Goal: Task Accomplishment & Management: Manage account settings

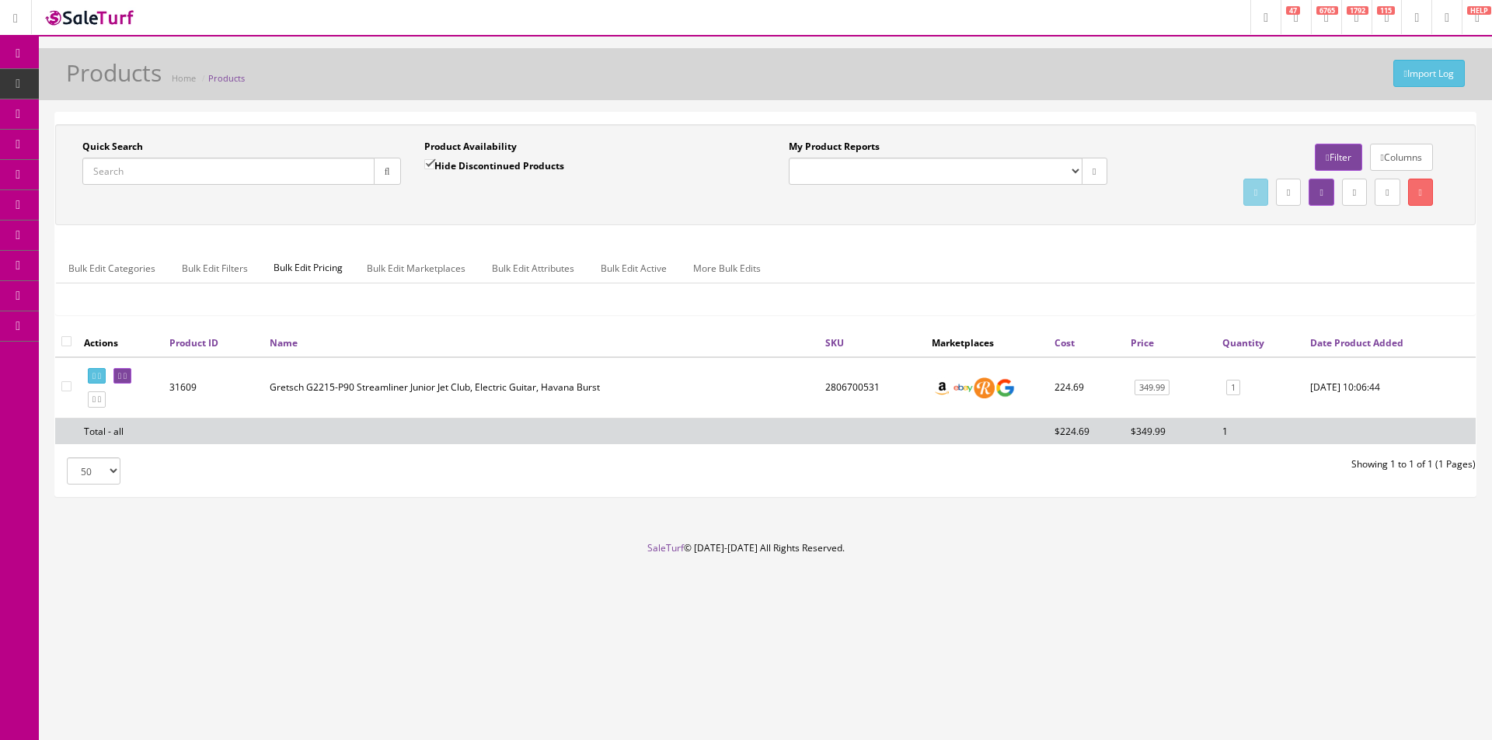
click at [780, 691] on div "Research Trends Trending on Ebay Google Trends Amazon Insights (Login Before Cl…" at bounding box center [746, 370] width 1492 height 740
click at [215, 179] on input "Quick Search" at bounding box center [228, 171] width 292 height 27
paste input "DADDCSAGESNS"
type input "DADDCSAGESNS"
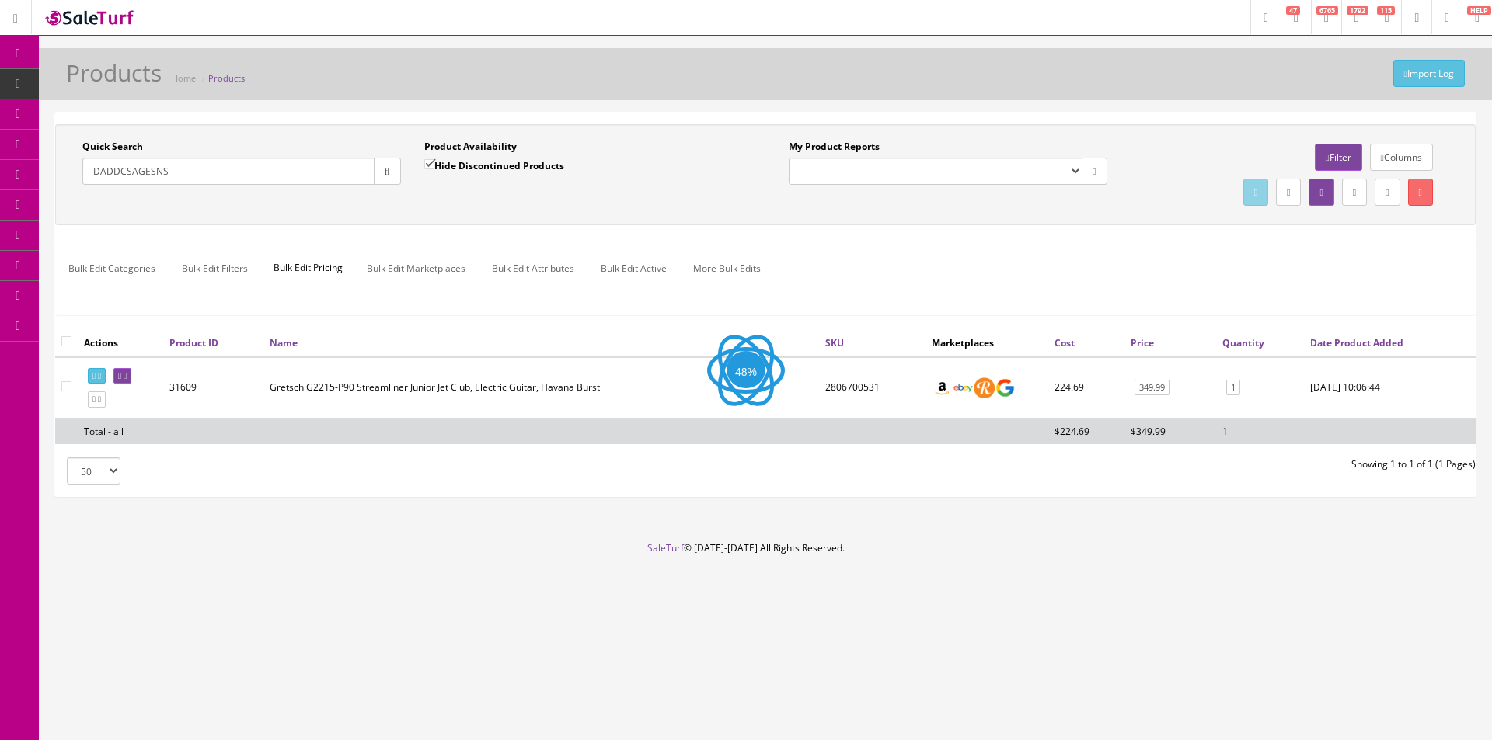
click at [439, 165] on label "Hide Discontinued Products" at bounding box center [494, 166] width 140 height 16
click at [434, 165] on input "Hide Discontinued Products" at bounding box center [429, 164] width 10 height 10
checkbox input "false"
click at [463, 198] on div "Quick Search DADDCSAGESNS Date From Product Availability Hide Discontinued Prod…" at bounding box center [765, 175] width 1412 height 70
click at [392, 175] on button "button" at bounding box center [387, 171] width 27 height 27
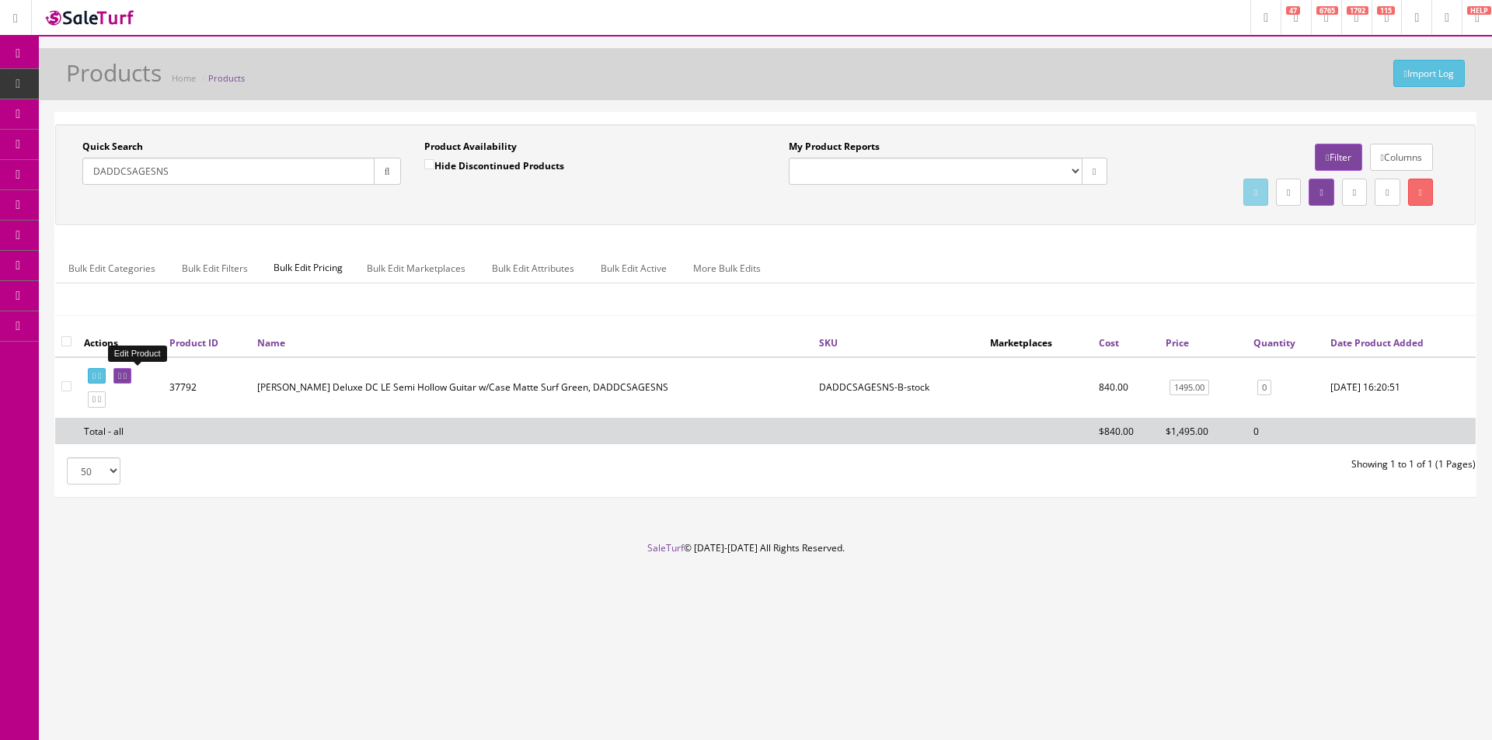
click at [127, 377] on icon at bounding box center [125, 376] width 3 height 9
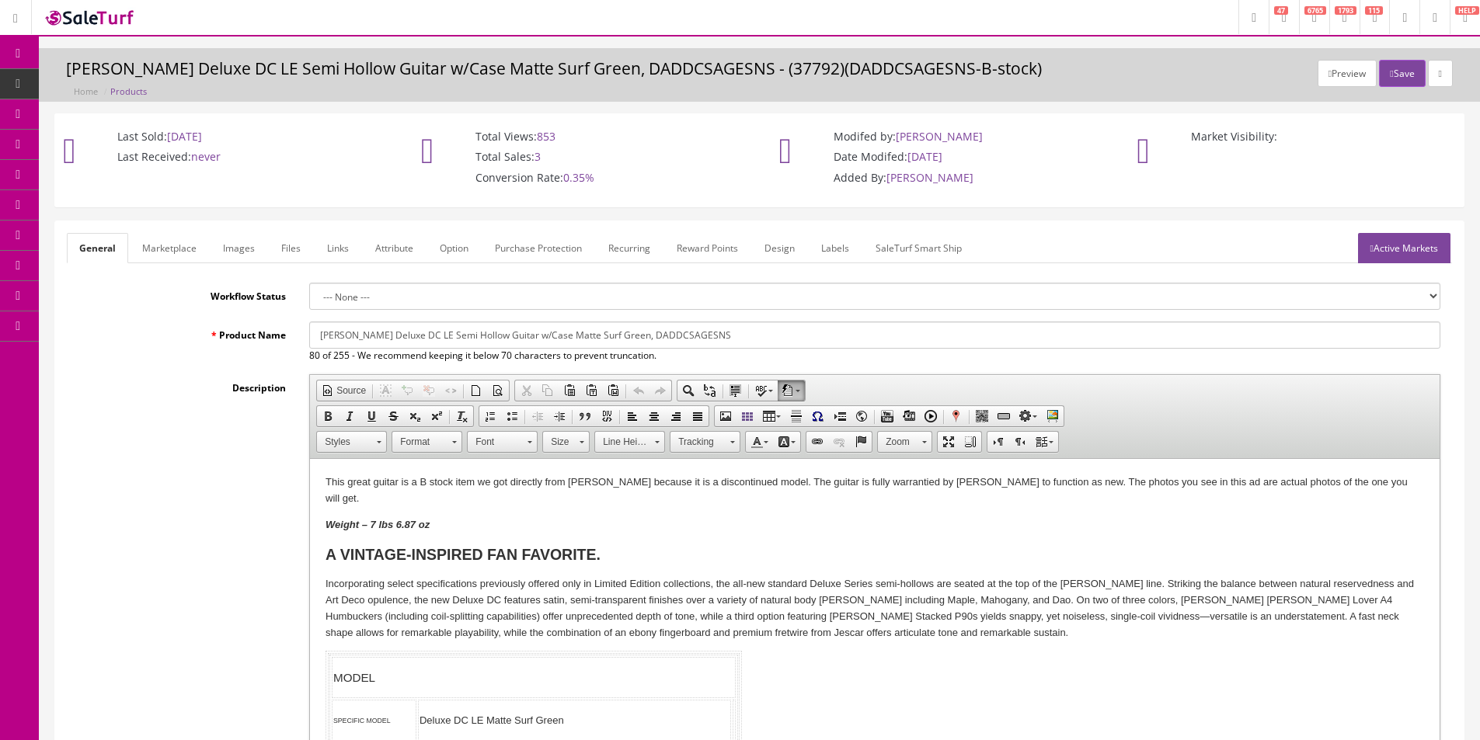
click at [1373, 238] on link "Active Markets" at bounding box center [1404, 248] width 92 height 30
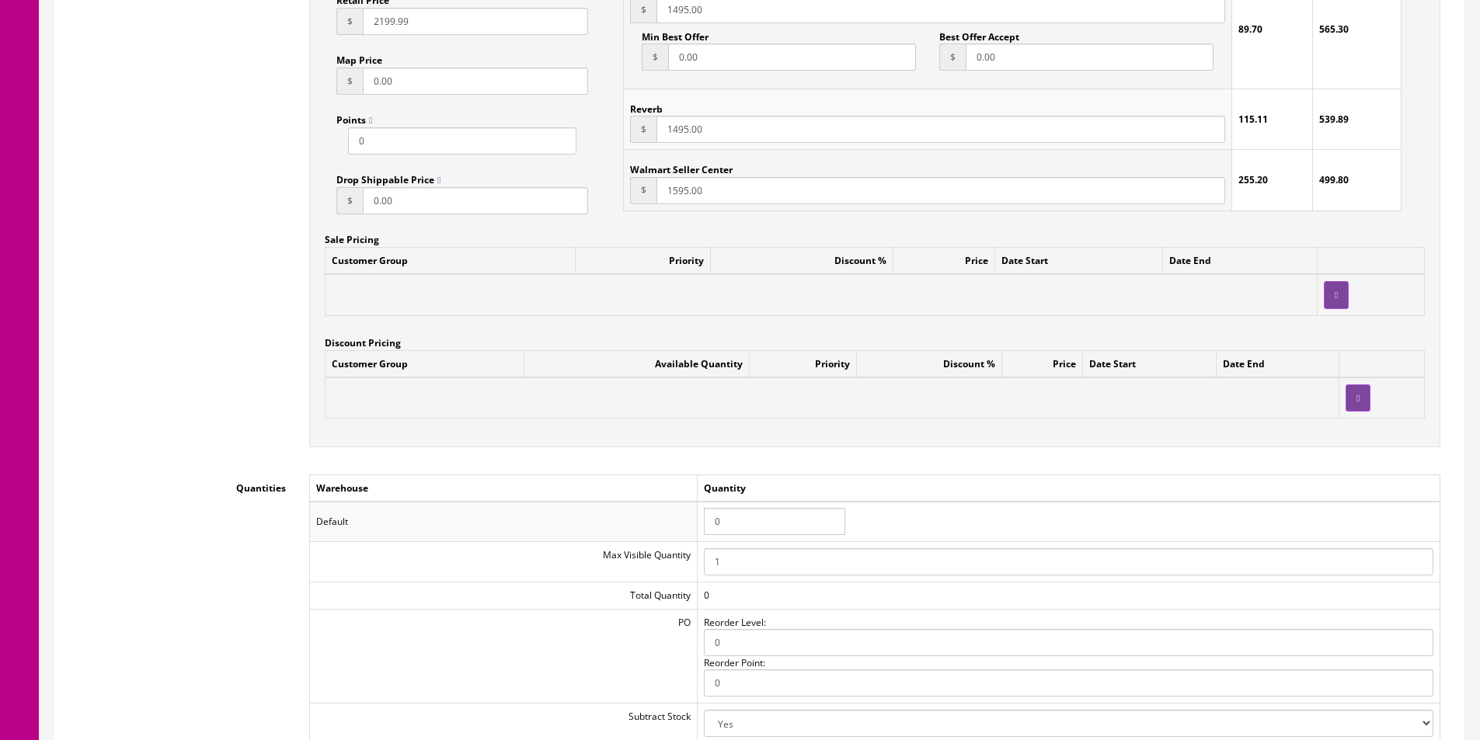
scroll to position [1631, 0]
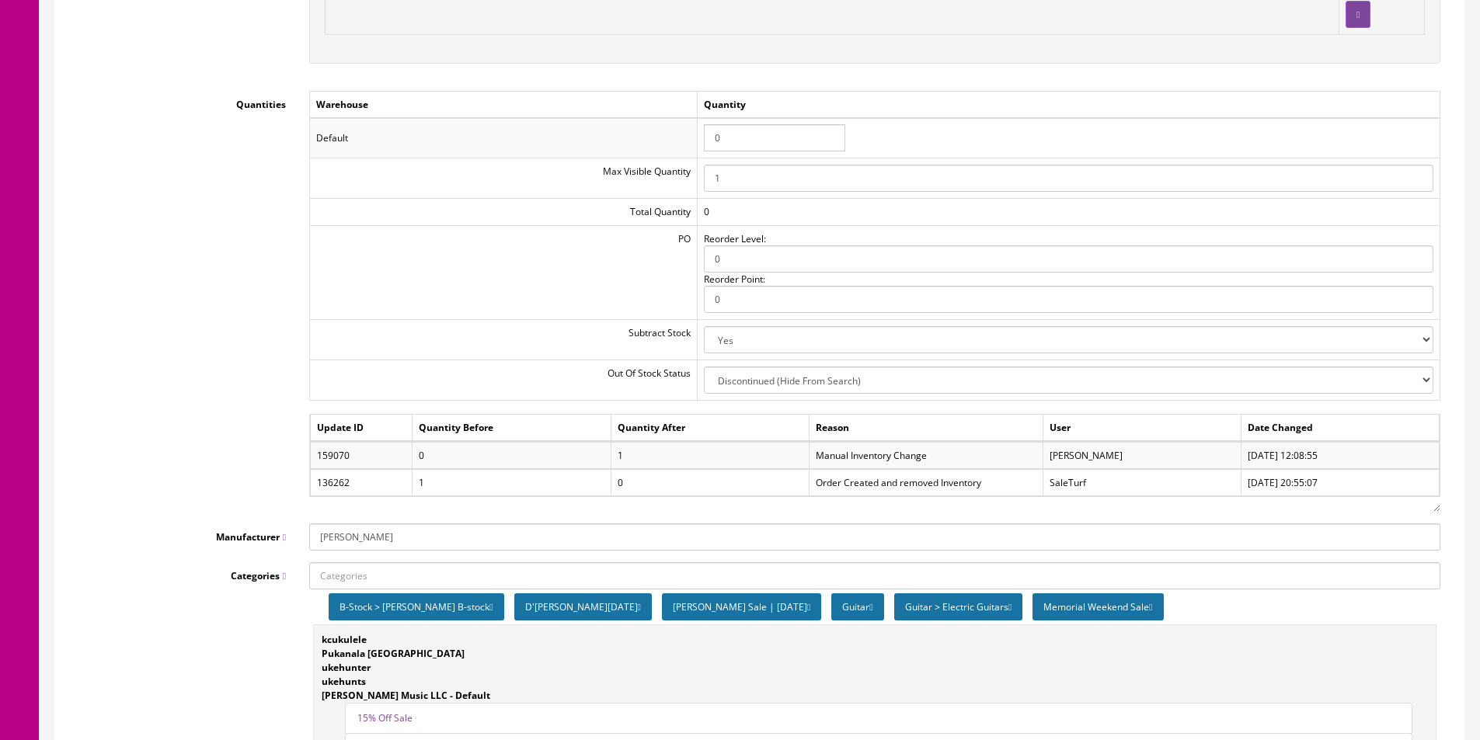
click at [761, 383] on select "2-3 Days Discontinued (Hide From Search) In Stock Out Of Stock Out Of Stock (Hi…" at bounding box center [1068, 380] width 729 height 27
select select "5"
click at [706, 367] on select "2-3 Days Discontinued (Hide From Search) In Stock Out Of Stock Out Of Stock (Hi…" at bounding box center [1068, 380] width 729 height 27
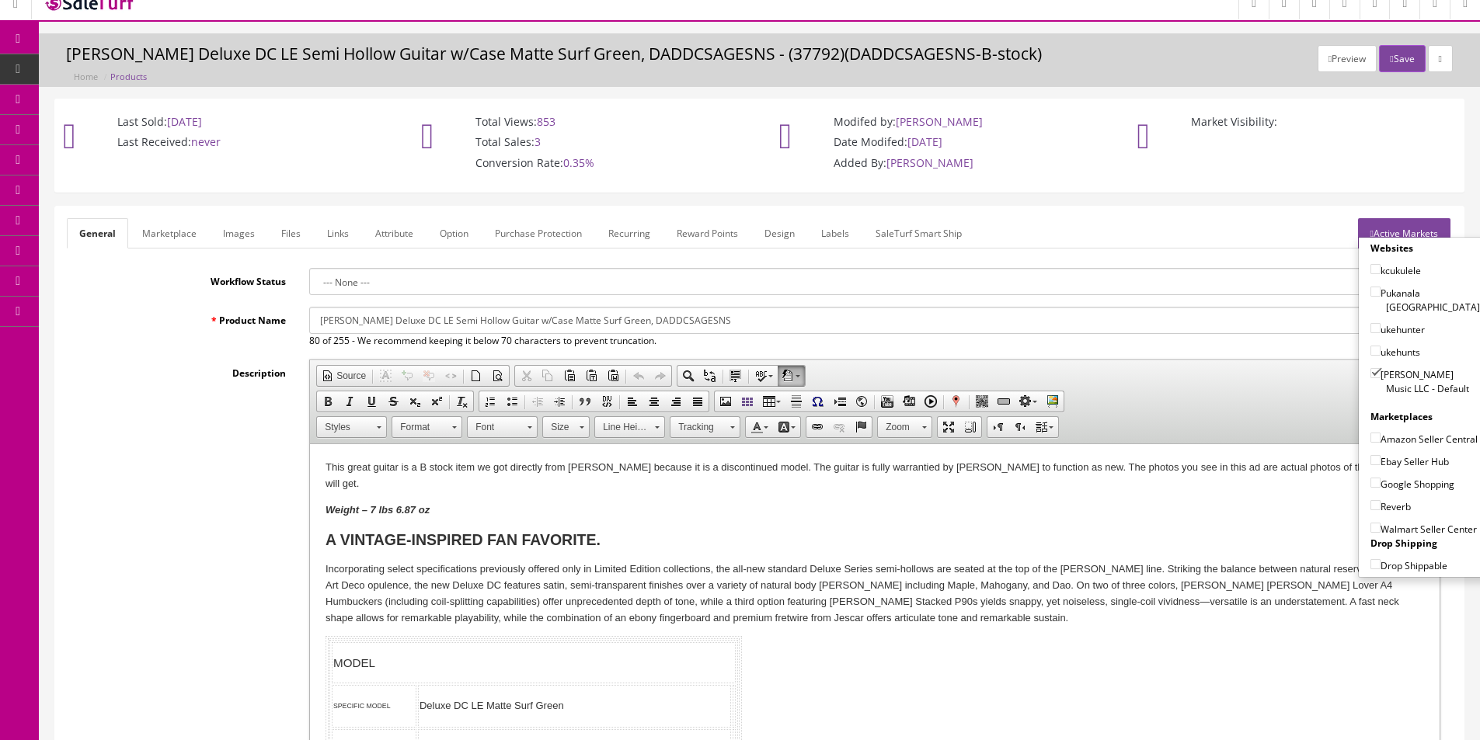
scroll to position [0, 0]
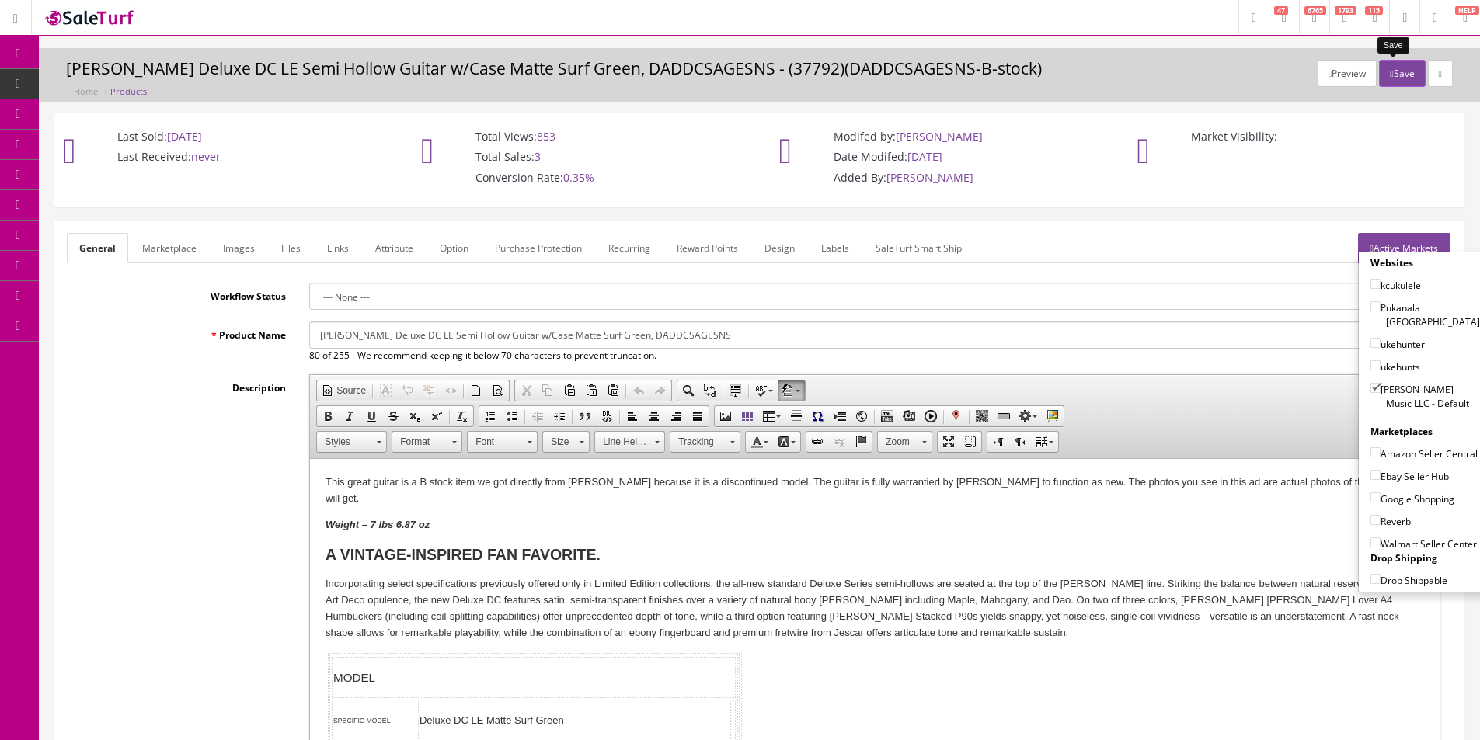
click at [1390, 69] on icon "button" at bounding box center [1391, 73] width 3 height 9
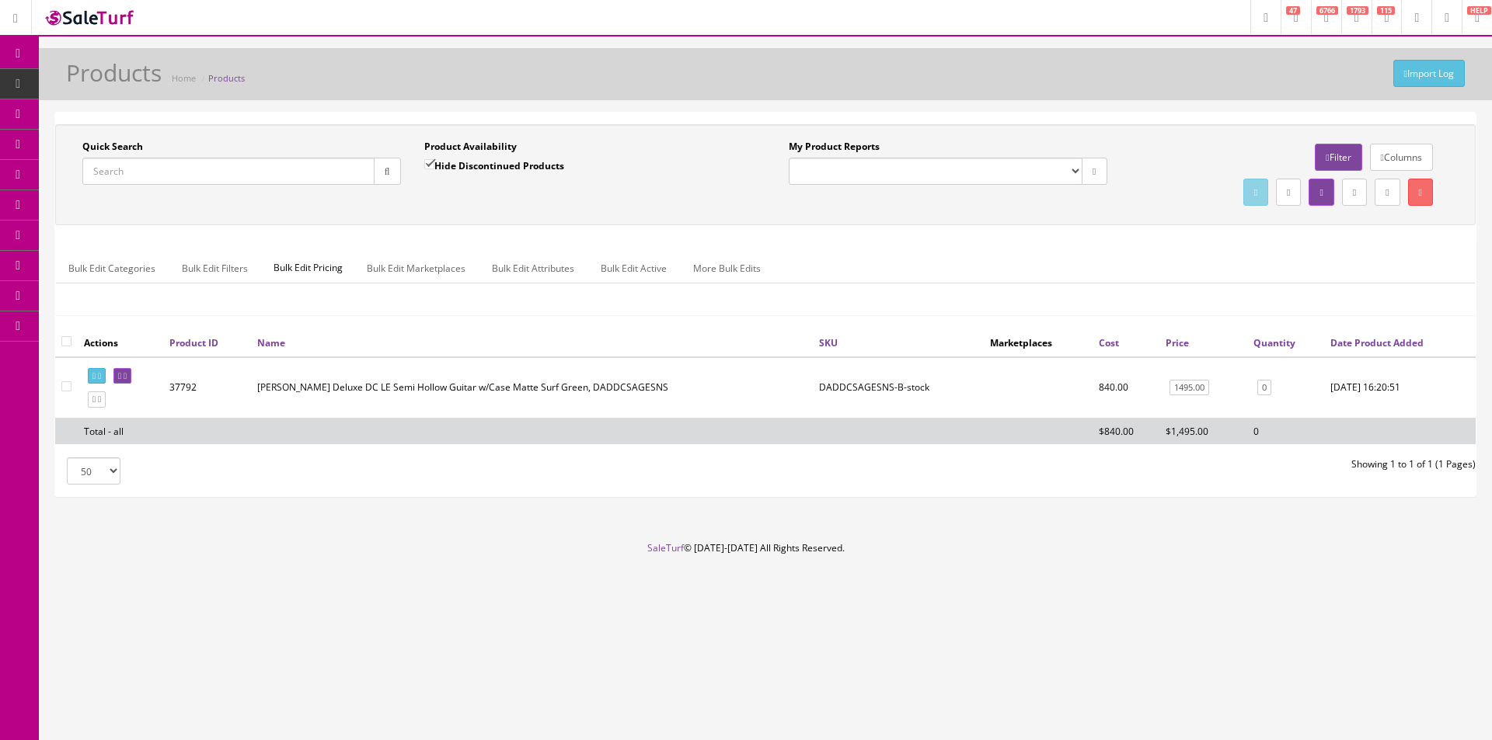
click at [1028, 257] on ul "Bulk Edit Categories Bulk Edit Filters Bulk Edit Pricing Bulk Edit Marketplaces…" at bounding box center [765, 268] width 1419 height 30
click at [332, 160] on input "Quick Search" at bounding box center [228, 171] width 292 height 27
paste input "DAESSTCHGT"
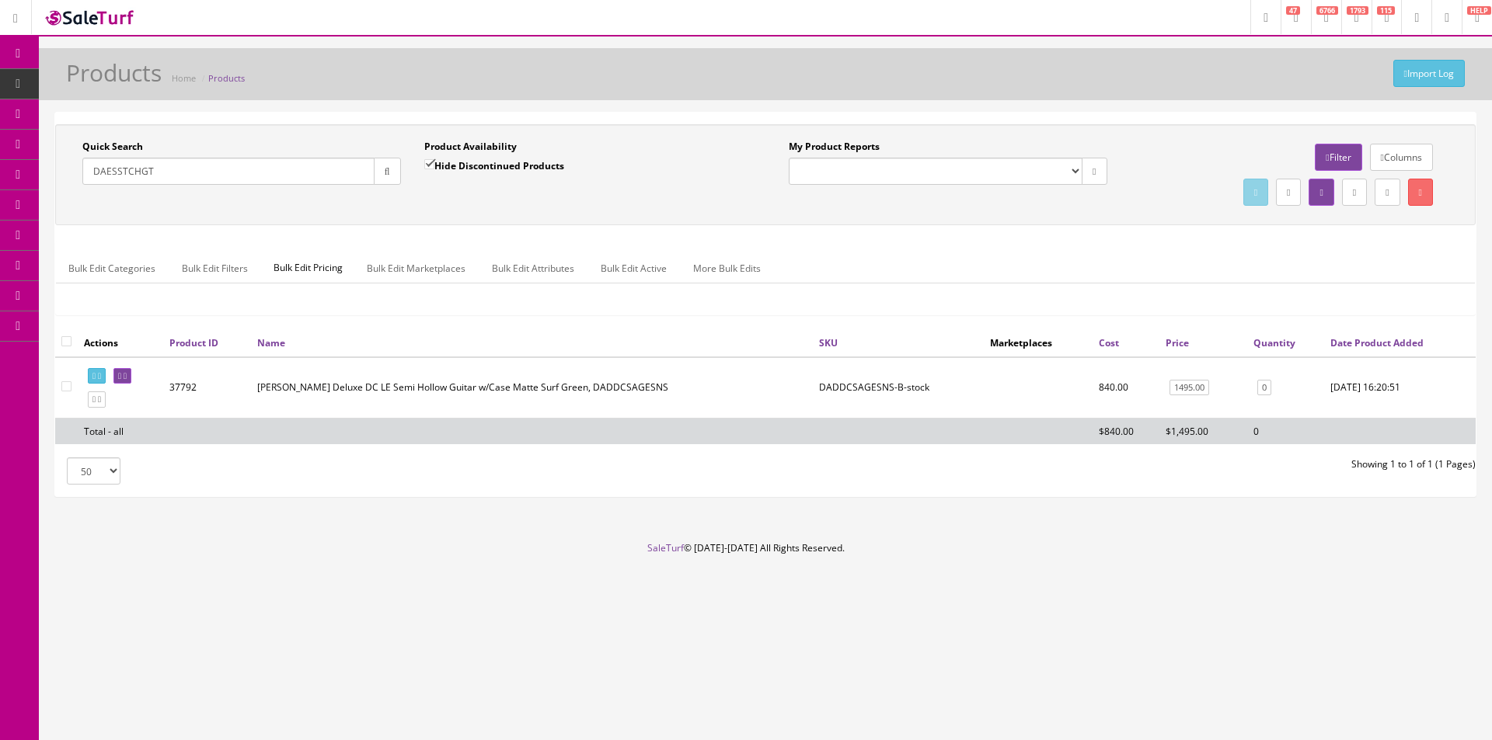
type input "DAESSTCHGT"
click at [385, 169] on icon "button" at bounding box center [387, 171] width 5 height 9
click at [387, 211] on div "Quick Search DAESSTCHGT Date From Product Availability Hide Discontinued Produc…" at bounding box center [765, 174] width 1420 height 101
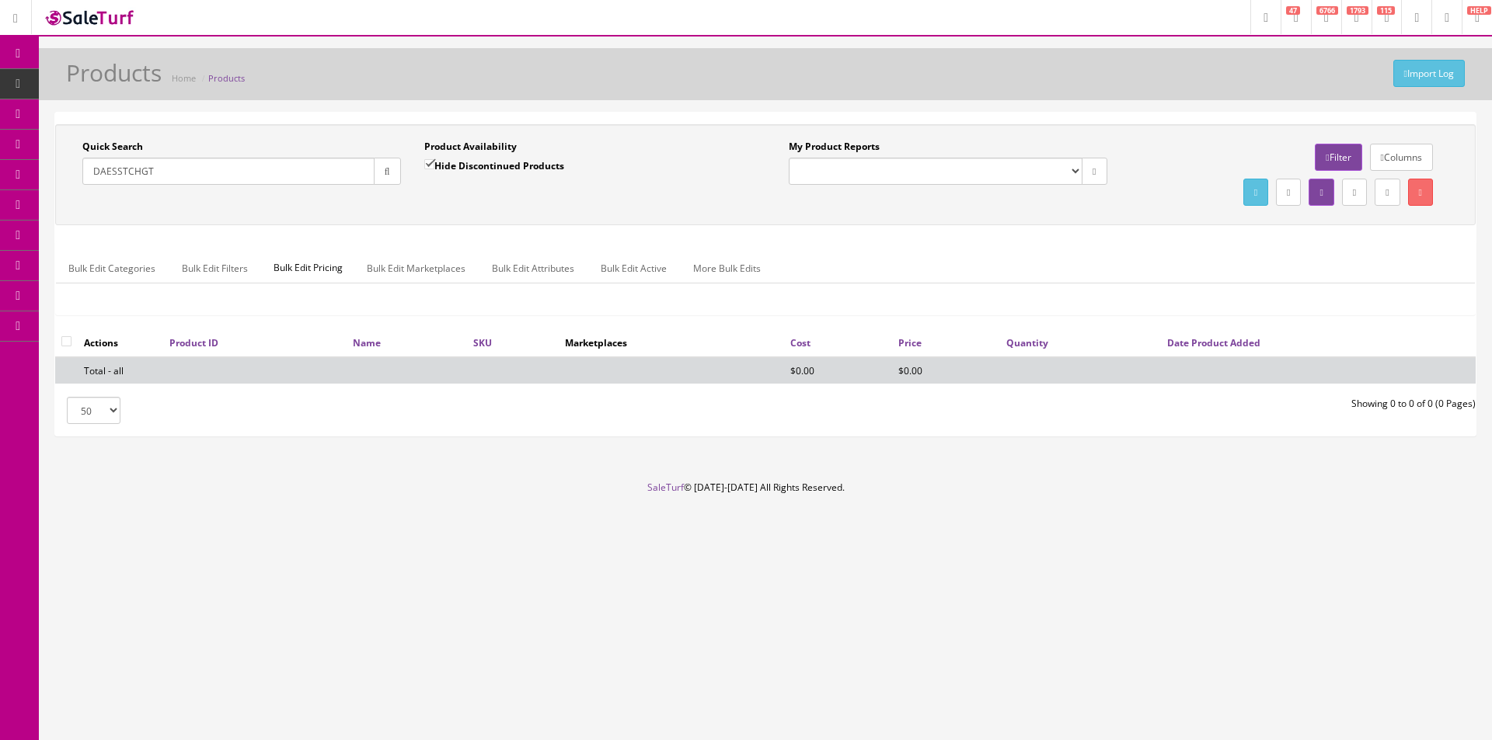
drag, startPoint x: 447, startPoint y: 155, endPoint x: 445, endPoint y: 165, distance: 10.4
click at [447, 158] on div "Product Availability Hide Discontinued Products" at bounding box center [583, 162] width 319 height 45
click at [444, 168] on label "Hide Discontinued Products" at bounding box center [494, 166] width 140 height 16
click at [434, 168] on input "Hide Discontinued Products" at bounding box center [429, 164] width 10 height 10
checkbox input "false"
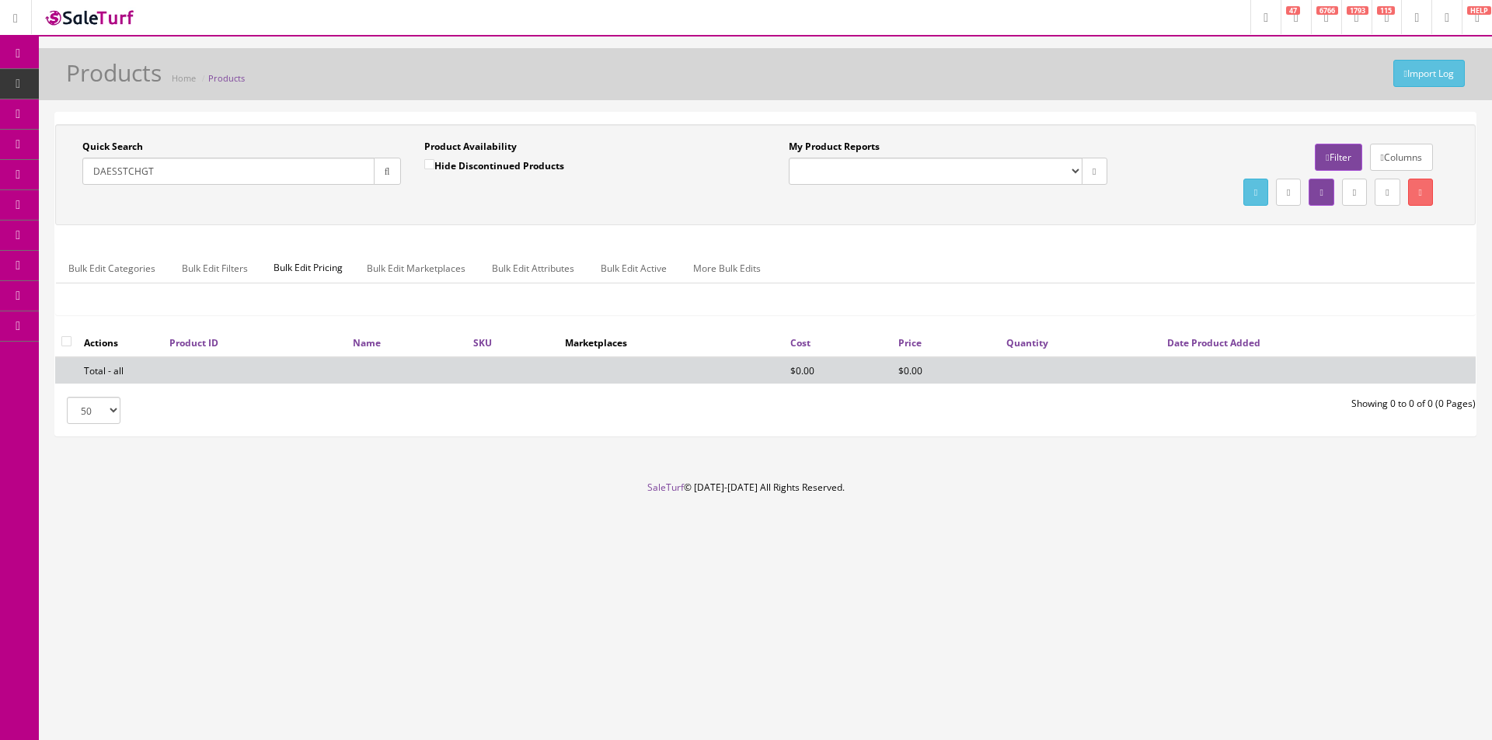
click at [488, 204] on div "Quick Search DAESSTCHGT Date From Product Availability Hide Discontinued Produc…" at bounding box center [765, 175] width 1412 height 70
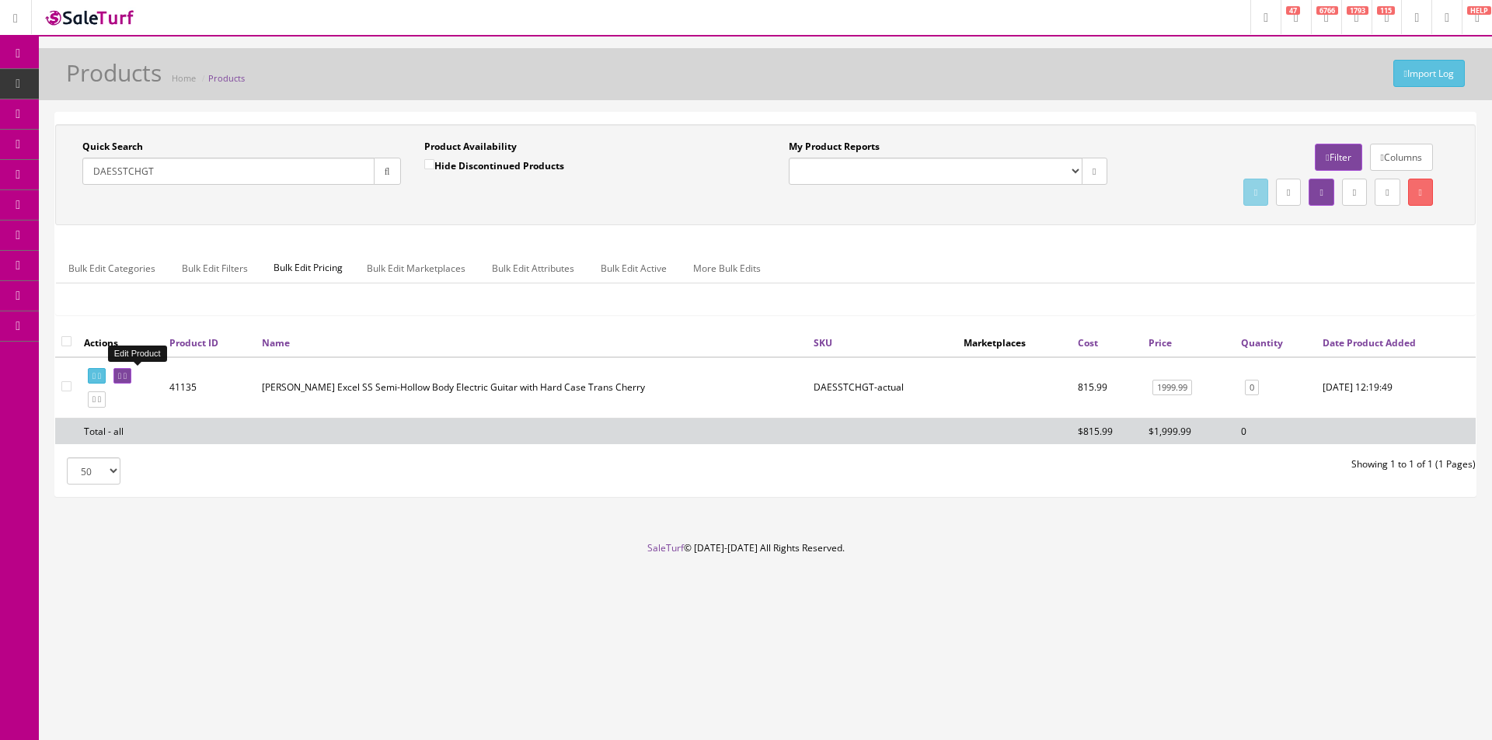
click at [127, 373] on icon at bounding box center [125, 376] width 3 height 9
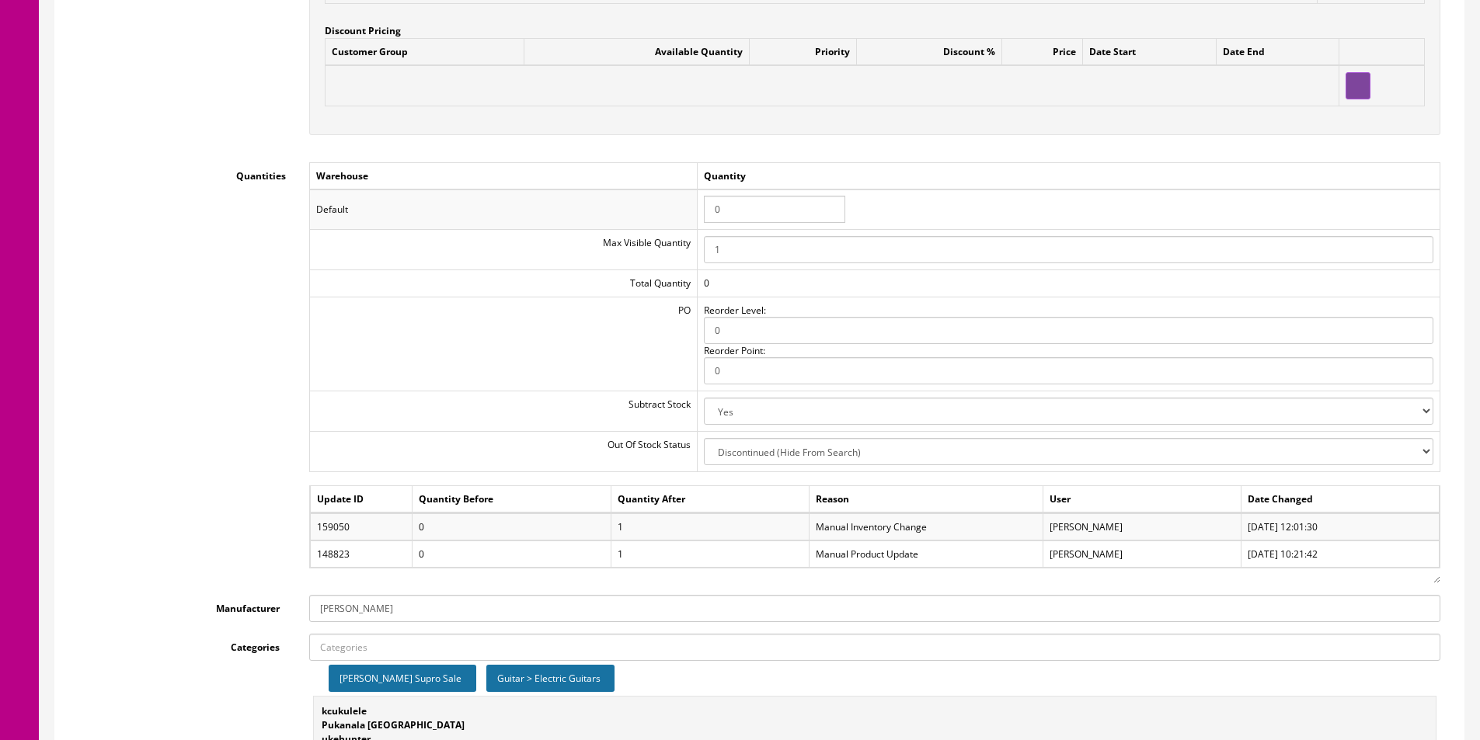
scroll to position [1709, 0]
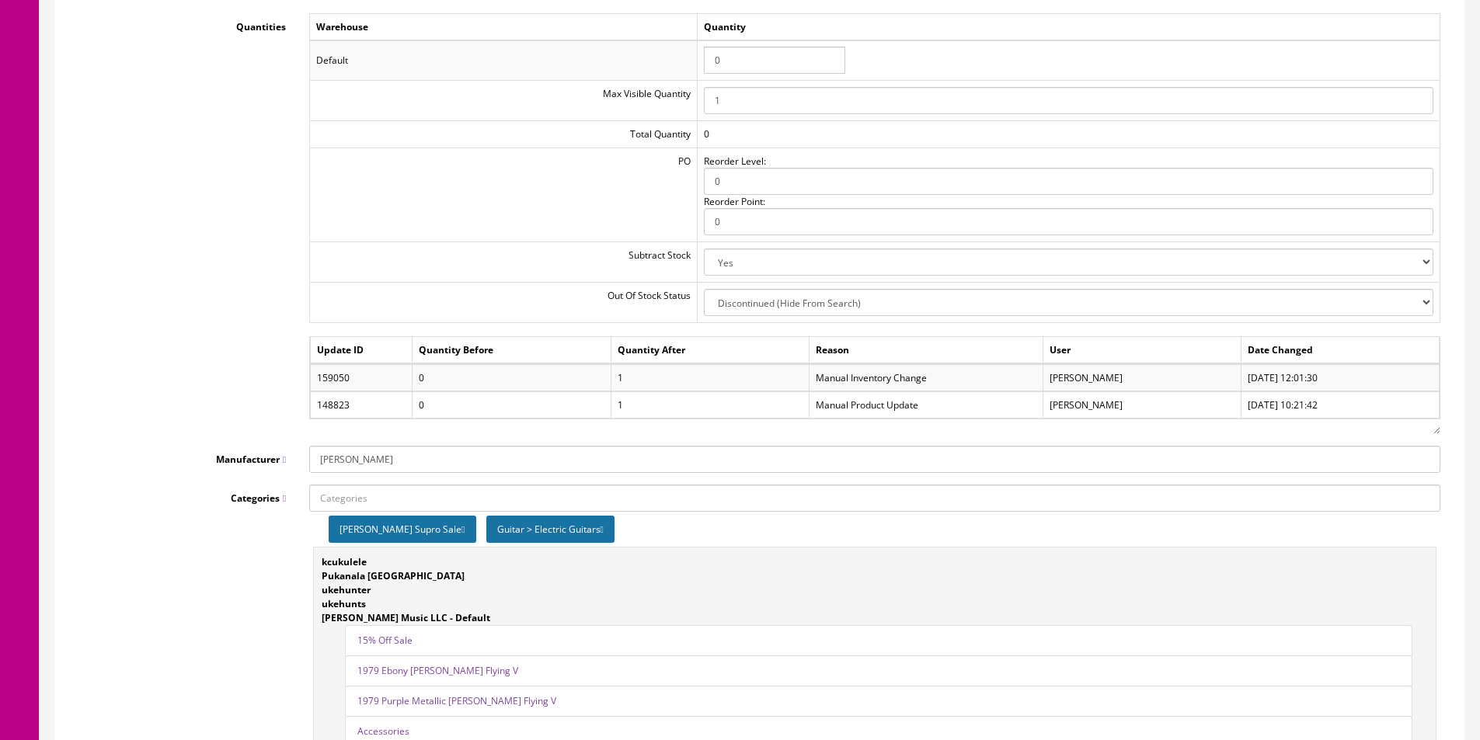
click at [737, 308] on select "2-3 Days Discontinued (Hide From Search) In Stock Out Of Stock Out Of Stock (Hi…" at bounding box center [1068, 302] width 729 height 27
select select "5"
click at [706, 289] on select "2-3 Days Discontinued (Hide From Search) In Stock Out Of Stock Out Of Stock (Hi…" at bounding box center [1068, 302] width 729 height 27
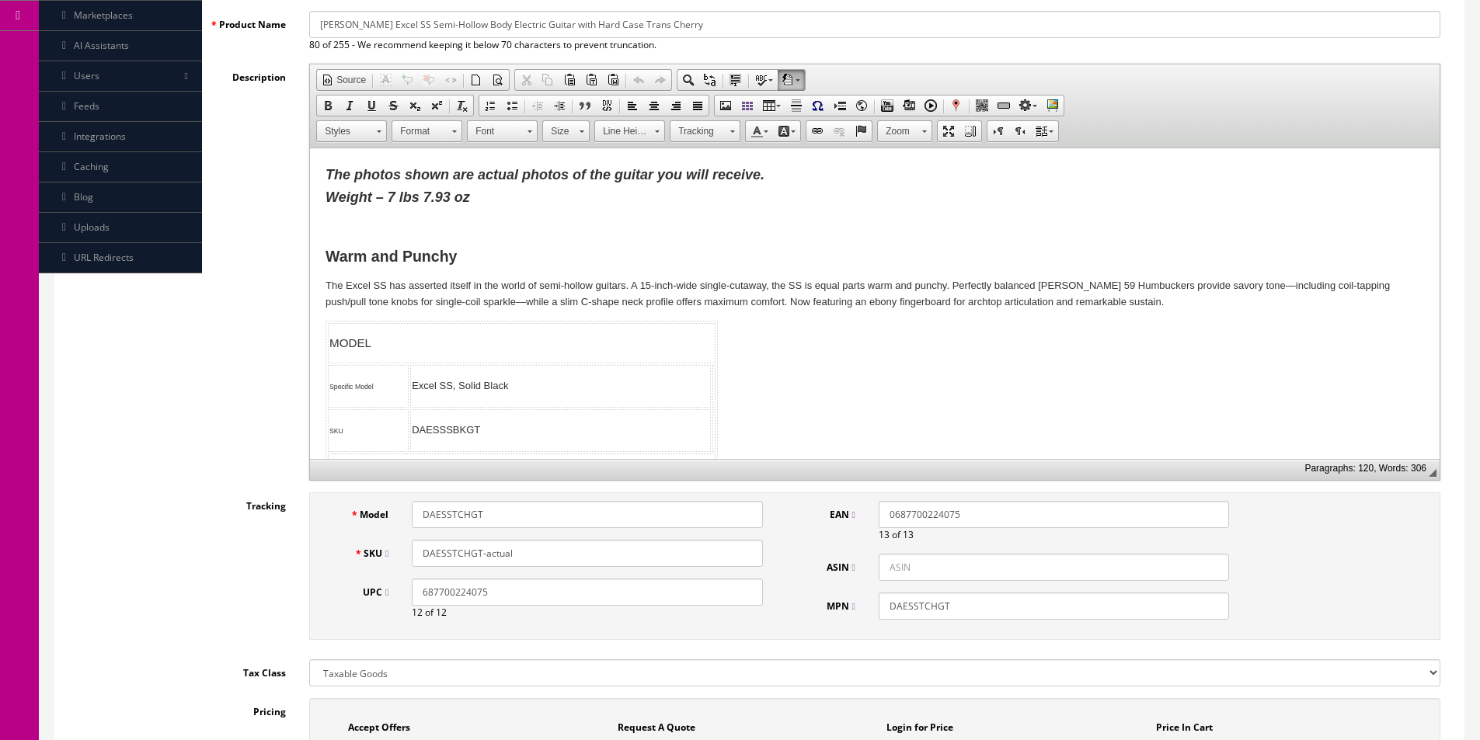
scroll to position [0, 0]
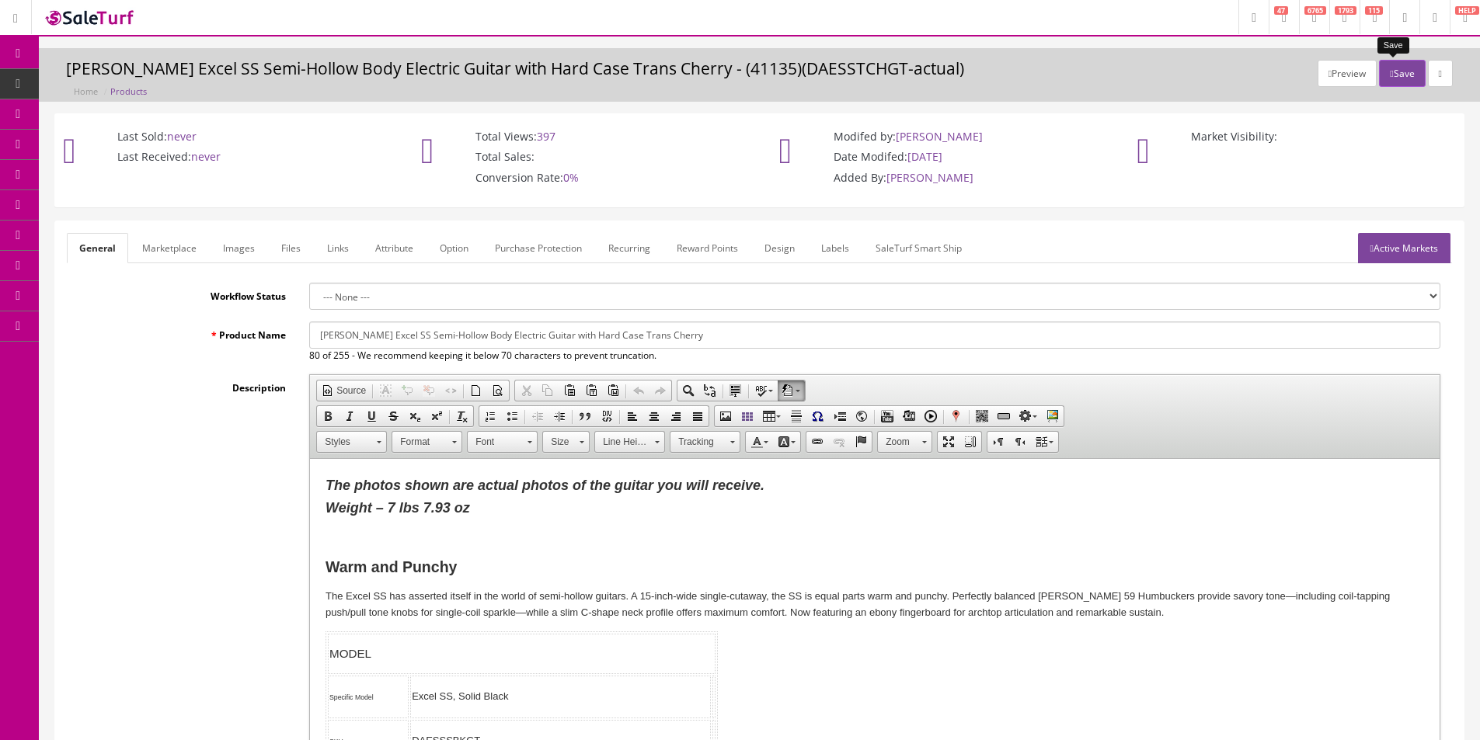
click at [1380, 80] on button "Save" at bounding box center [1402, 73] width 46 height 27
